Goal: Task Accomplishment & Management: Use online tool/utility

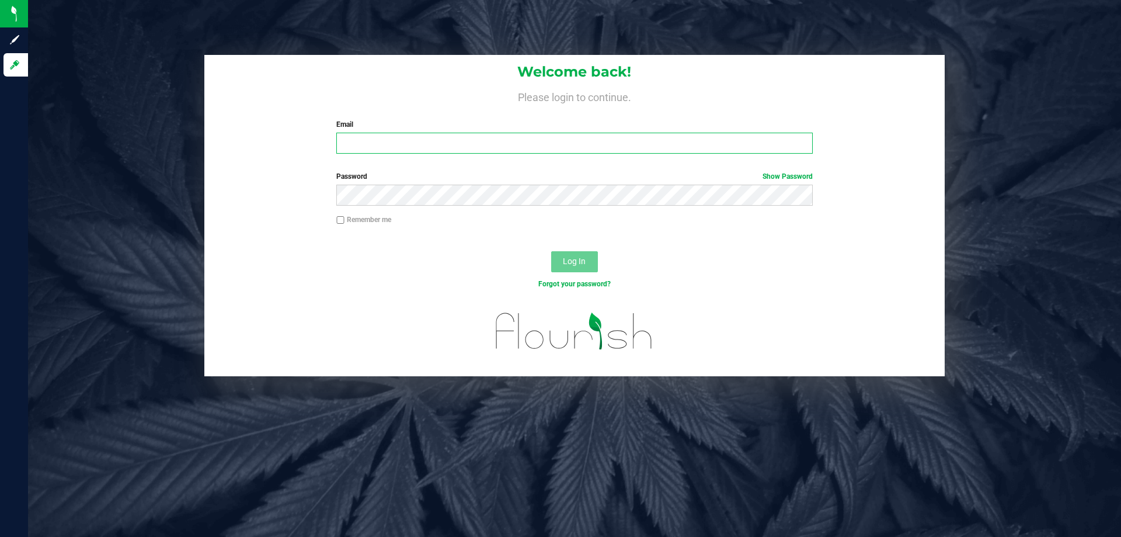
click at [446, 149] on input "Email" at bounding box center [574, 143] width 476 height 21
type input "sflood@liveparallel.com"
click at [551, 251] on button "Log In" at bounding box center [574, 261] width 47 height 21
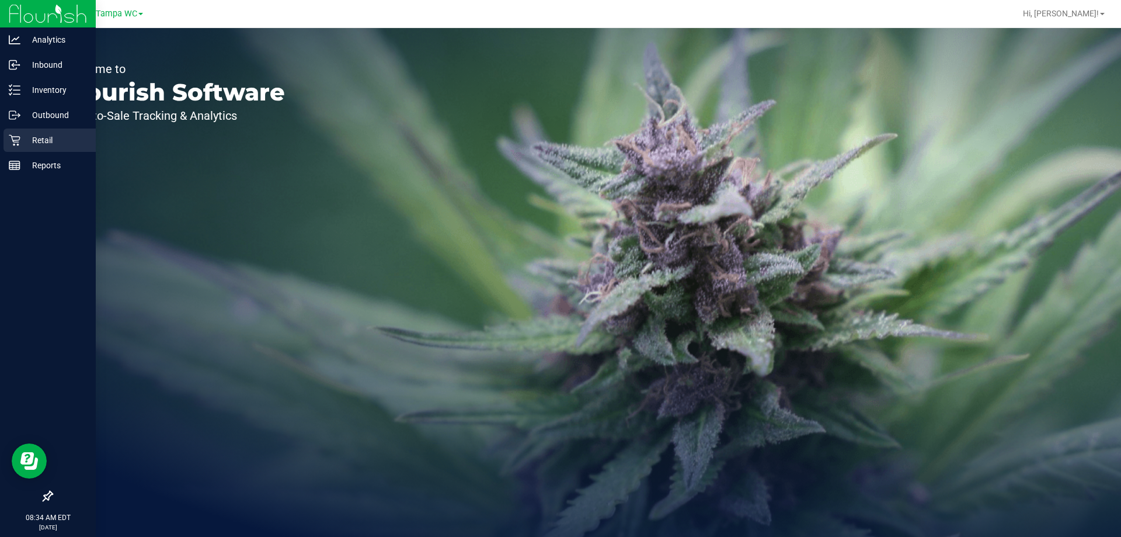
click at [33, 139] on p "Retail" at bounding box center [55, 140] width 70 height 14
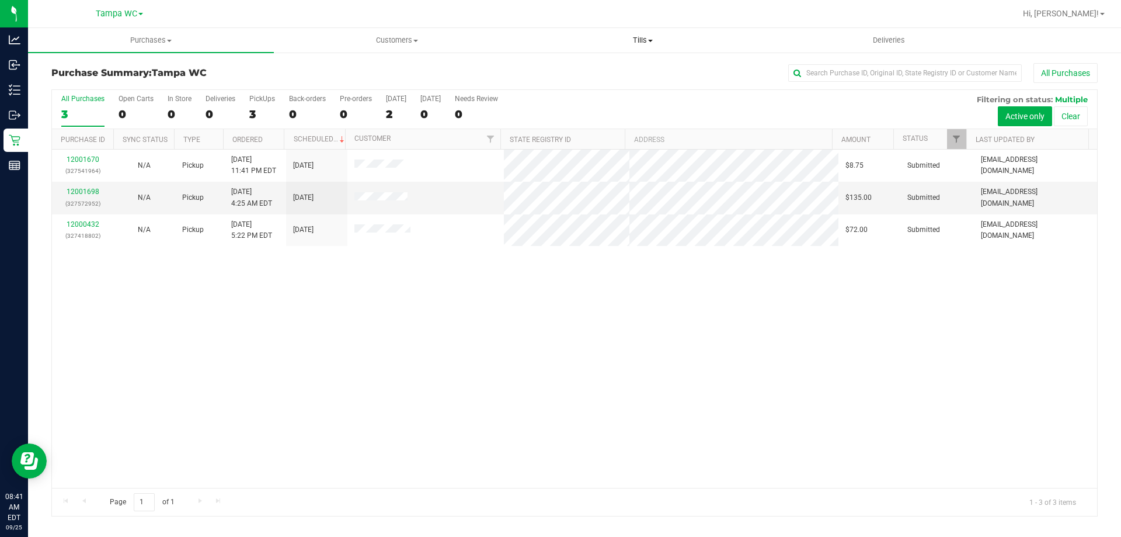
click at [645, 36] on span "Tills" at bounding box center [642, 40] width 245 height 11
click at [582, 71] on span "Manage tills" at bounding box center [559, 70] width 79 height 10
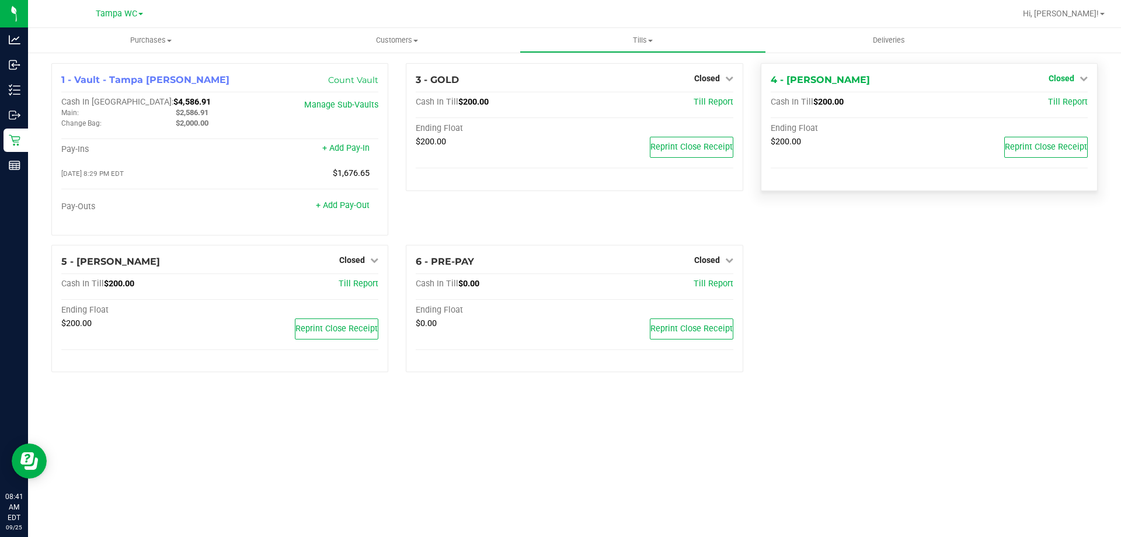
click at [1078, 77] on link "Closed" at bounding box center [1068, 78] width 39 height 9
click at [1051, 105] on link "Open Till" at bounding box center [1061, 102] width 31 height 9
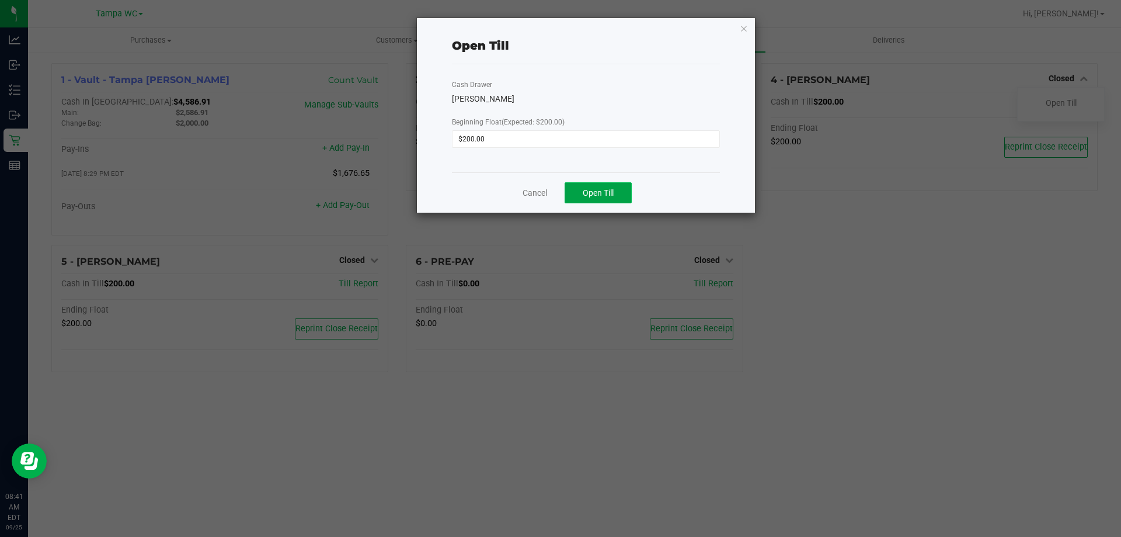
click at [616, 189] on button "Open Till" at bounding box center [598, 192] width 67 height 21
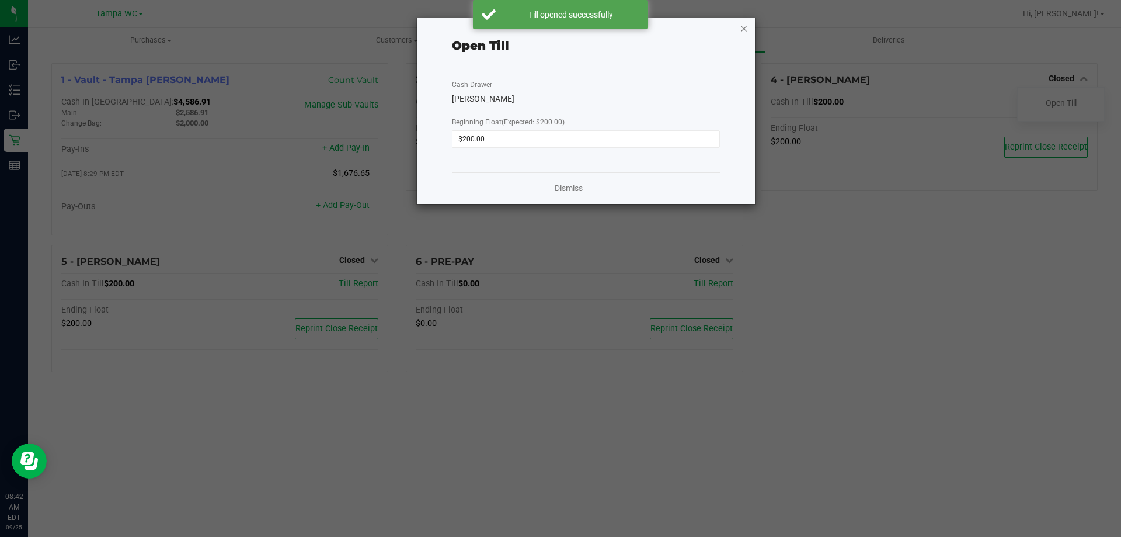
click at [743, 32] on icon "button" at bounding box center [744, 28] width 8 height 14
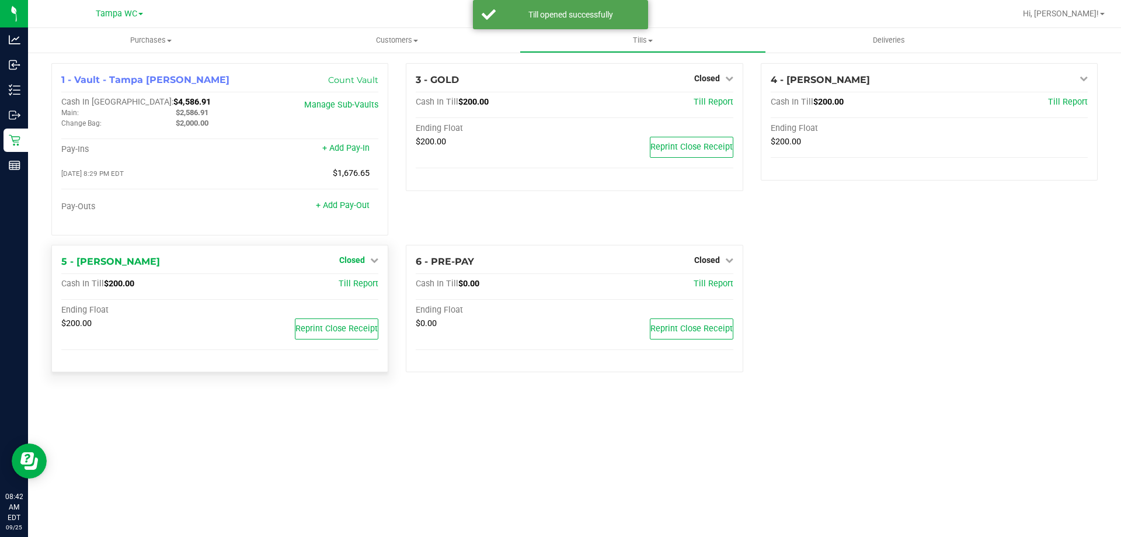
click at [347, 263] on span "Closed" at bounding box center [352, 259] width 26 height 9
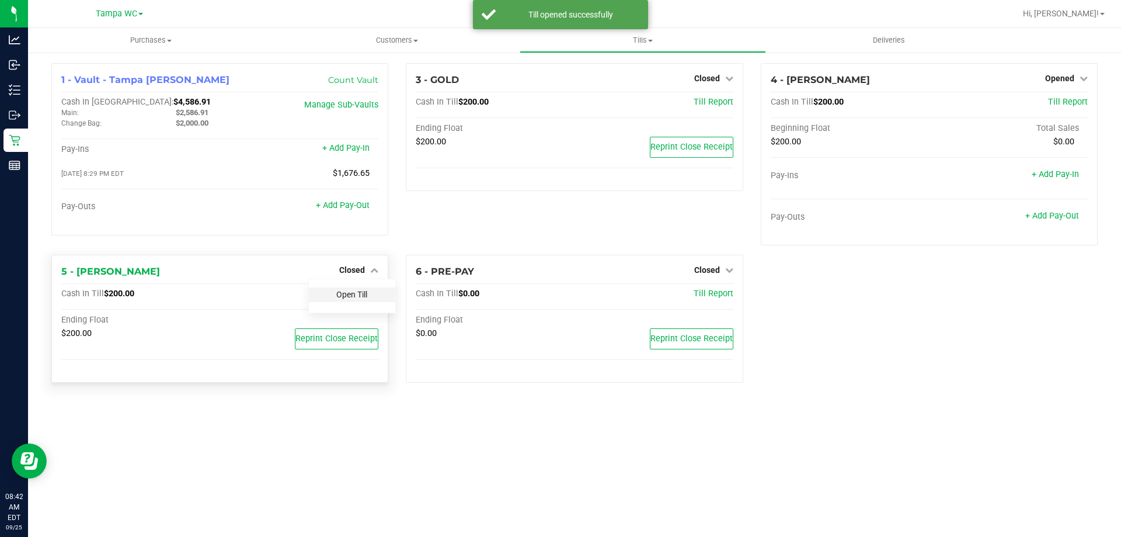
click at [349, 290] on link "Open Till" at bounding box center [351, 294] width 31 height 9
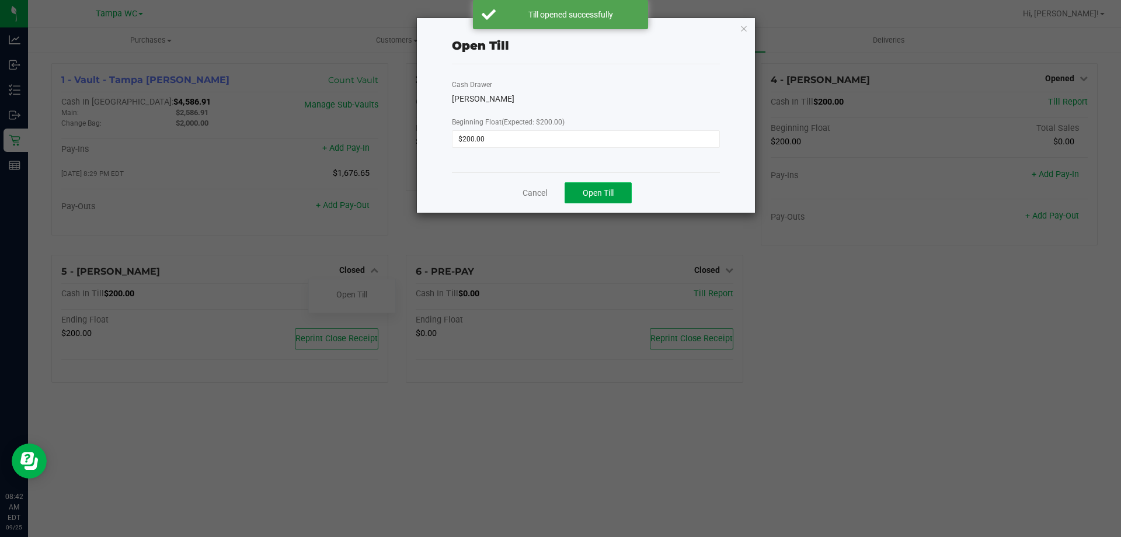
click at [588, 192] on span "Open Till" at bounding box center [598, 192] width 31 height 9
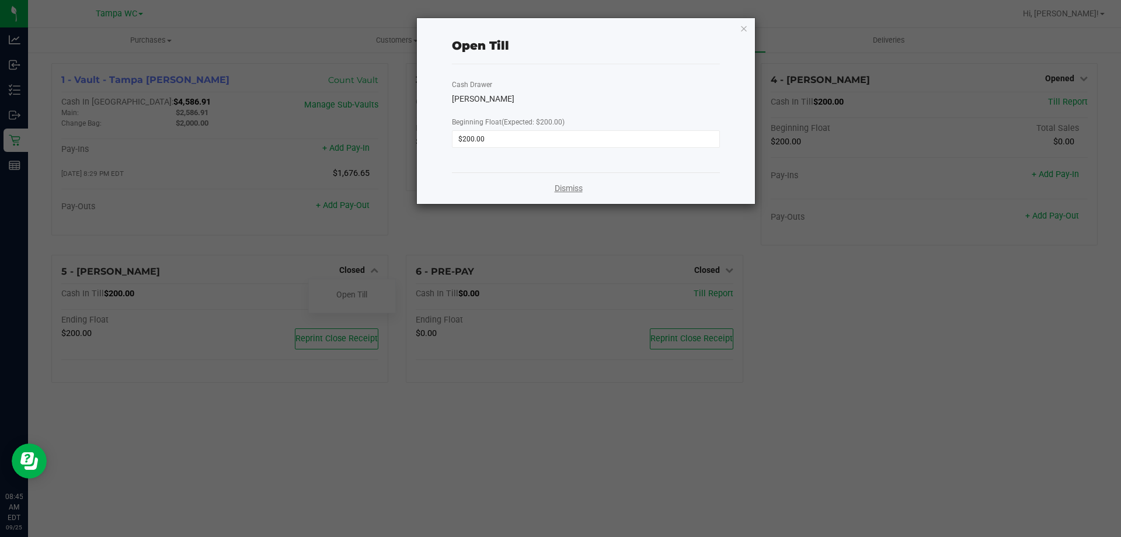
click at [569, 187] on link "Dismiss" at bounding box center [569, 188] width 28 height 12
